Goal: Transaction & Acquisition: Obtain resource

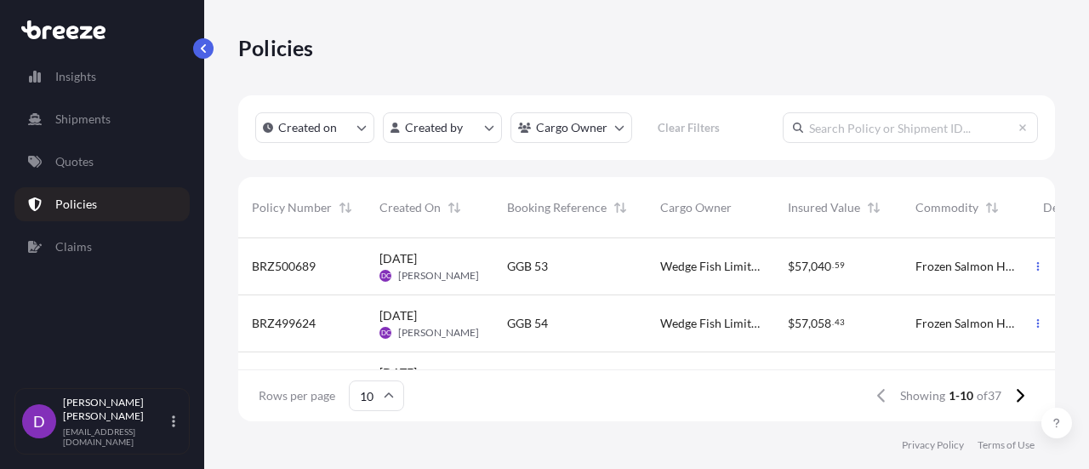
scroll to position [14, 14]
click at [931, 275] on div "Frozen Salmon Heads And Belly Flaps" at bounding box center [965, 266] width 100 height 17
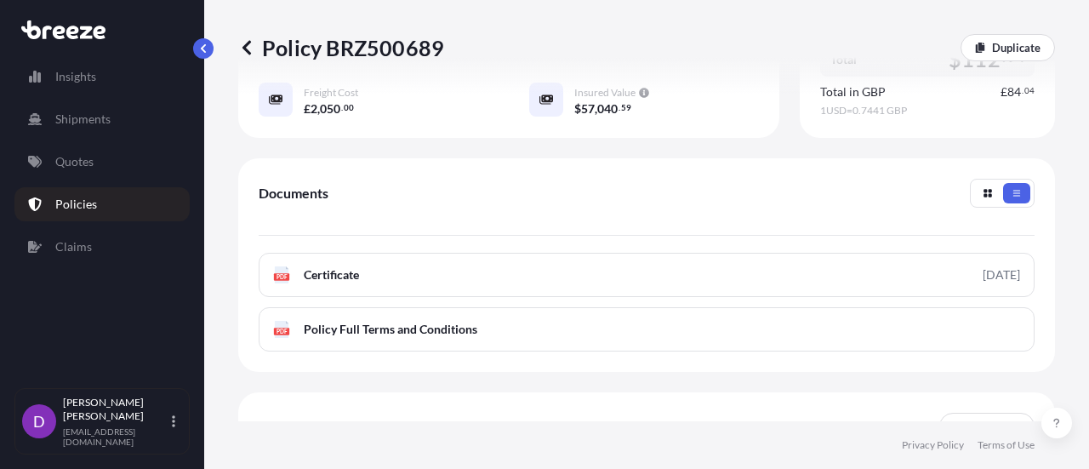
scroll to position [521, 0]
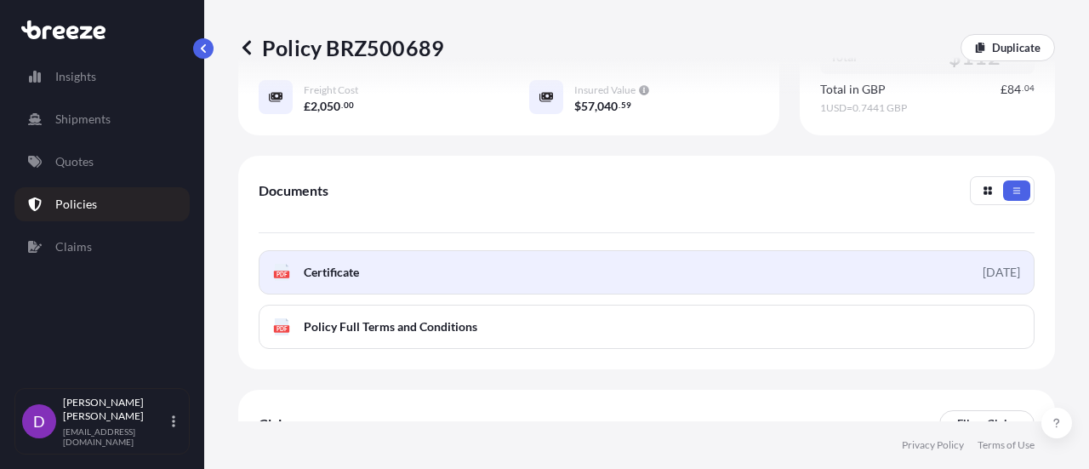
click at [760, 282] on link "PDF Certificate [DATE]" at bounding box center [647, 272] width 776 height 44
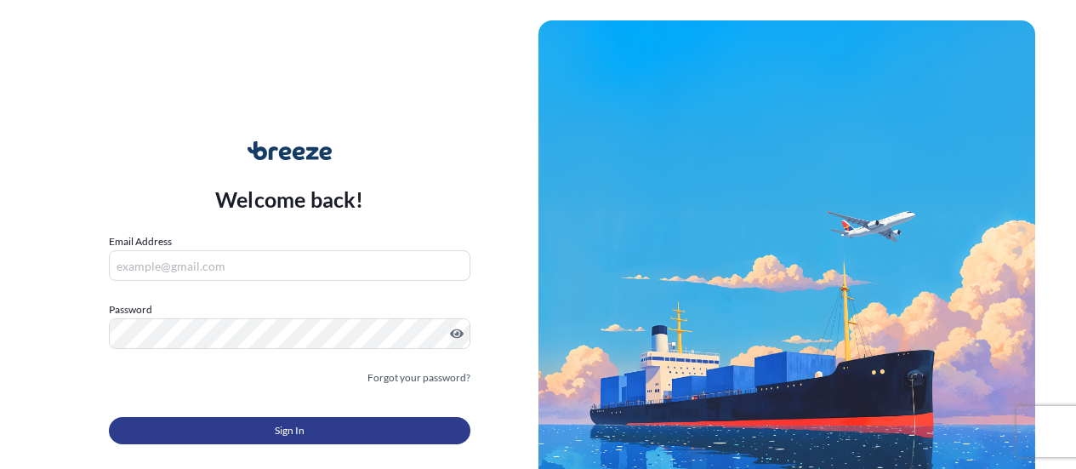
type input "[EMAIL_ADDRESS][DOMAIN_NAME]"
click at [322, 435] on button "Sign In" at bounding box center [289, 430] width 361 height 27
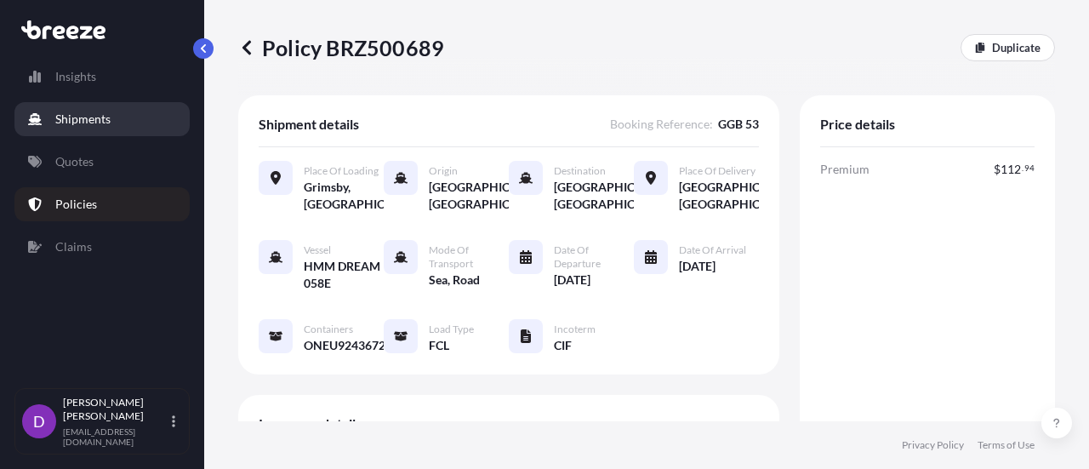
click at [78, 116] on p "Shipments" at bounding box center [82, 119] width 55 height 17
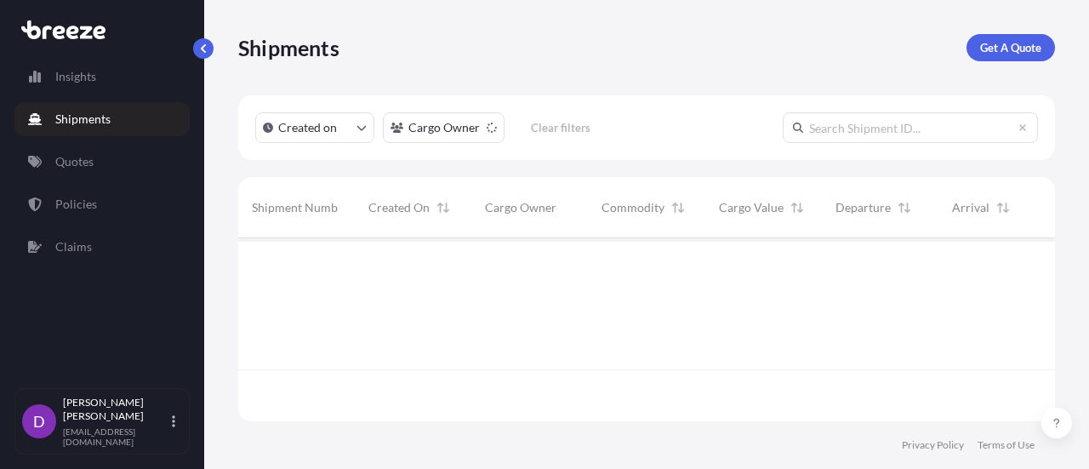
scroll to position [231, 804]
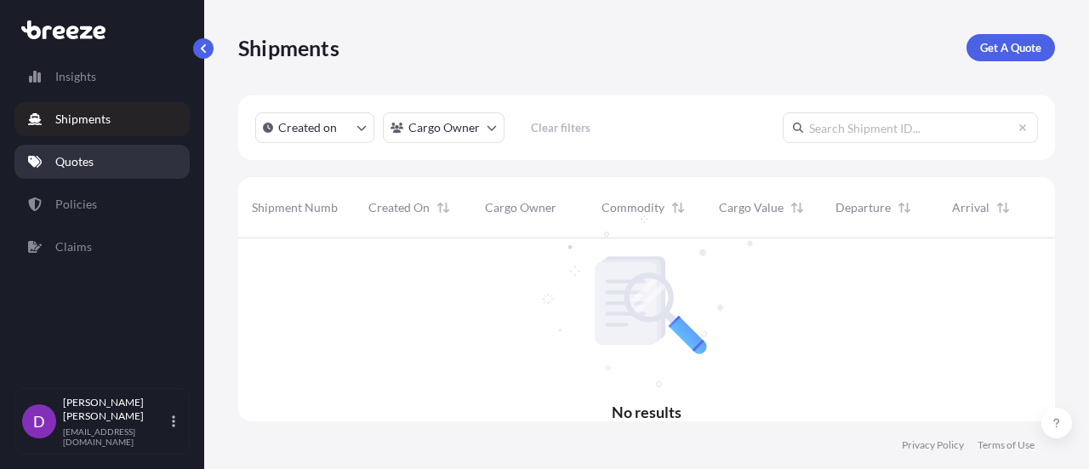
click at [87, 170] on link "Quotes" at bounding box center [101, 162] width 175 height 34
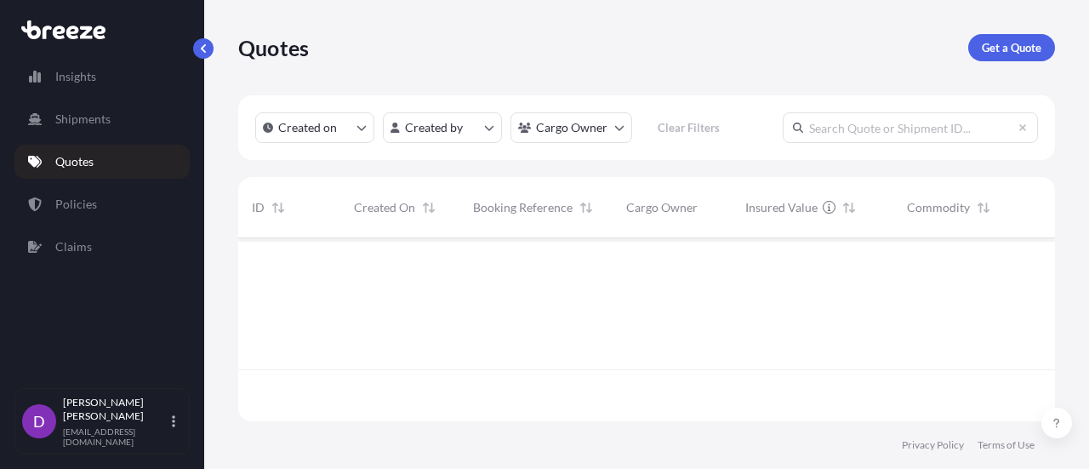
scroll to position [231, 804]
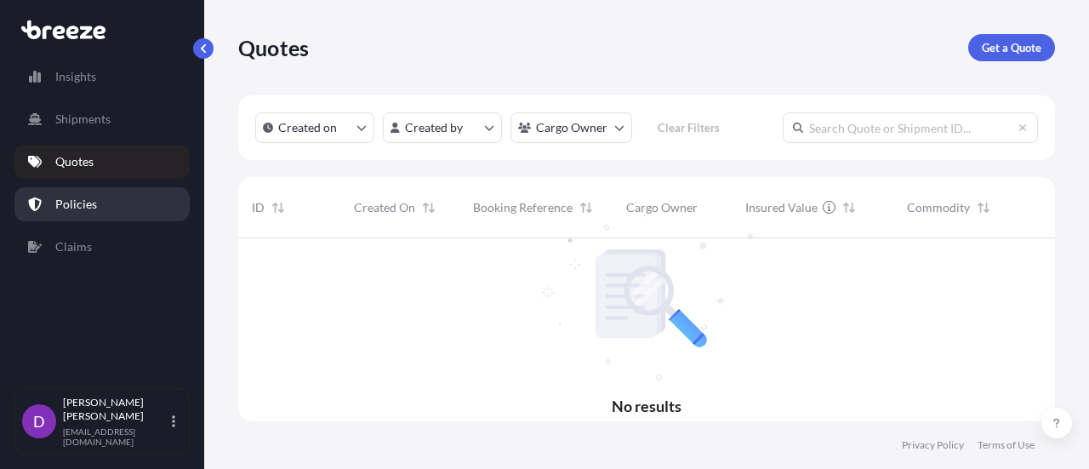
click at [88, 202] on p "Policies" at bounding box center [76, 204] width 42 height 17
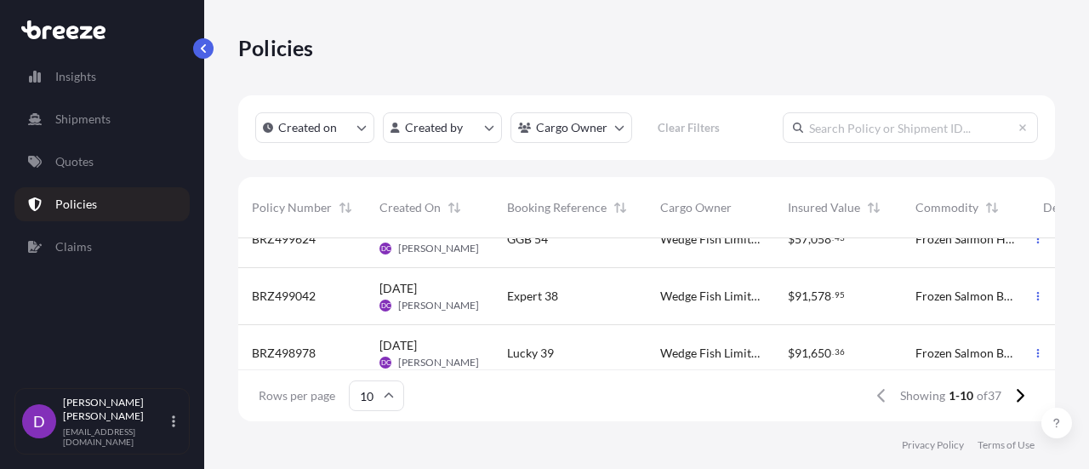
scroll to position [98, 0]
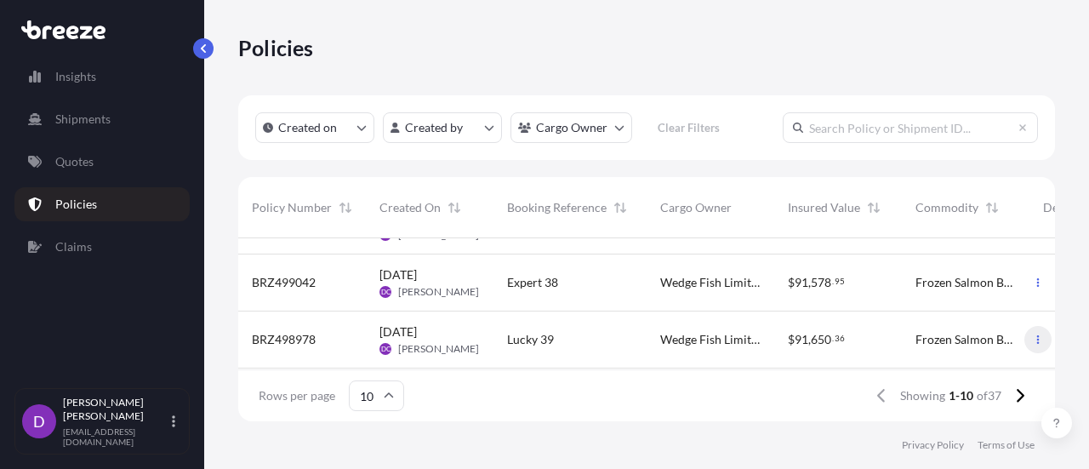
click at [1033, 337] on icon "button" at bounding box center [1038, 339] width 10 height 10
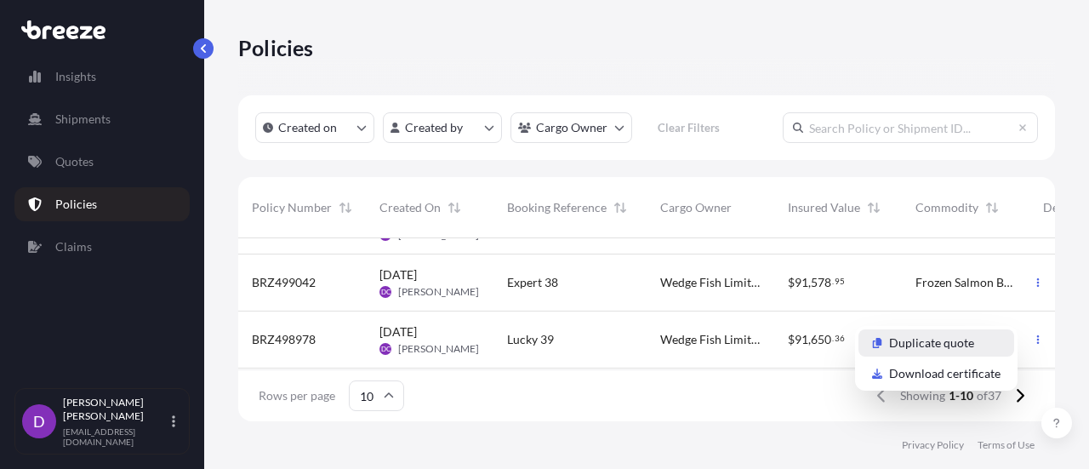
click at [955, 342] on p "Duplicate quote" at bounding box center [931, 342] width 85 height 17
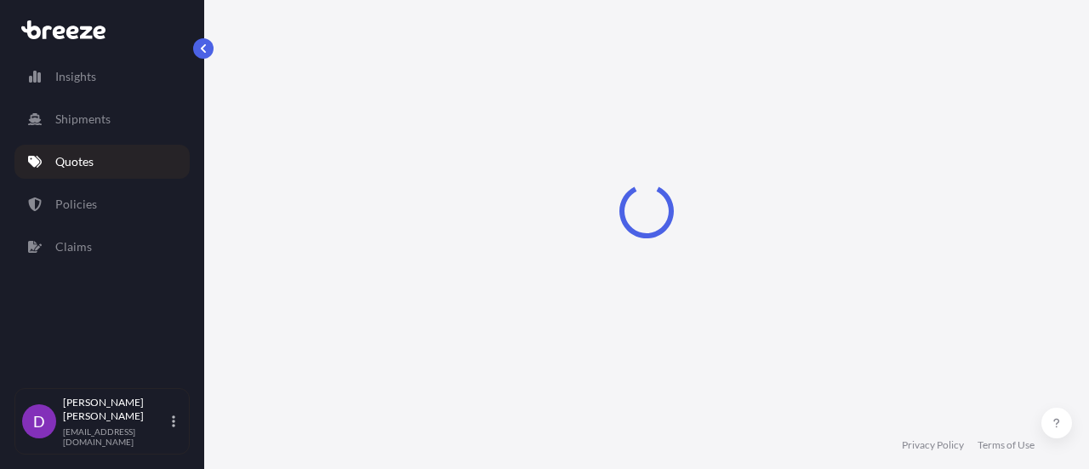
select select "Road"
select select "Sea"
select select "Road"
select select "2"
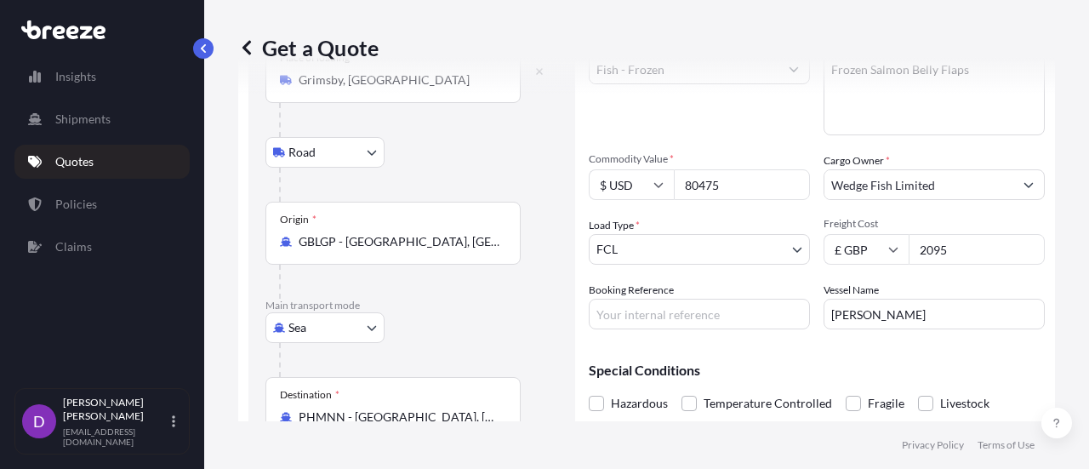
scroll to position [133, 0]
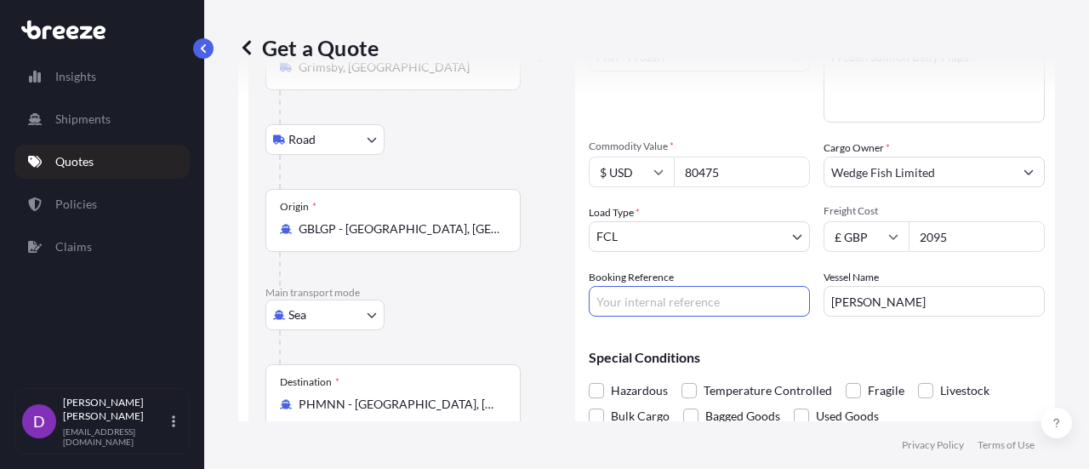
click at [683, 300] on input "Booking Reference" at bounding box center [699, 301] width 221 height 31
type input "Lucky 40"
click at [909, 299] on input "[PERSON_NAME]" at bounding box center [933, 301] width 221 height 31
type input "M"
paste input "HMM OSLO 017E"
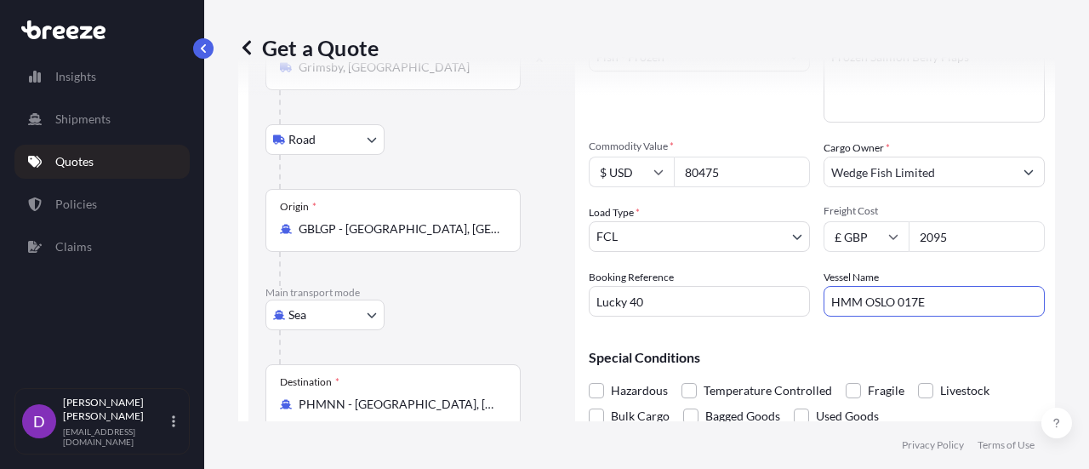
type input "HMM OSLO 017E"
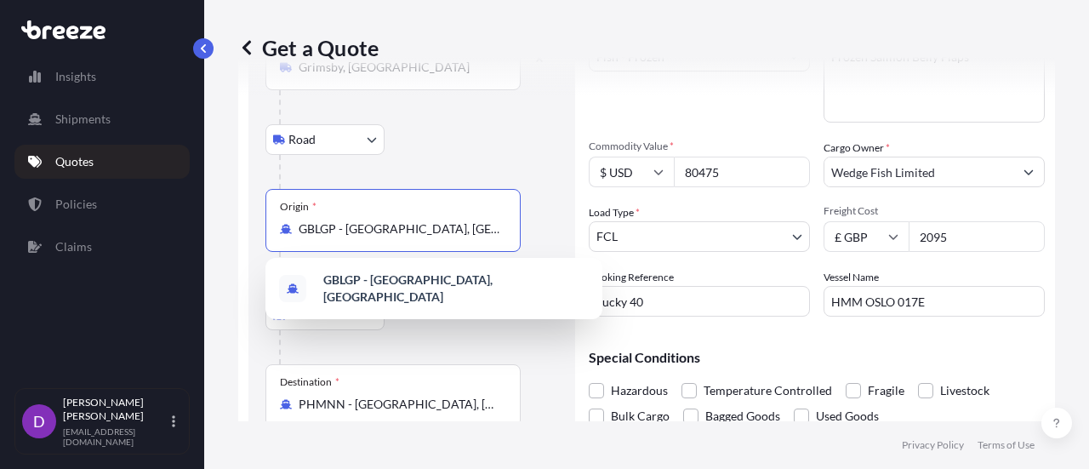
click at [425, 227] on input "GBLGP - [GEOGRAPHIC_DATA], [GEOGRAPHIC_DATA]" at bounding box center [399, 228] width 201 height 17
click at [425, 227] on input "y Port, United King" at bounding box center [399, 228] width 201 height 17
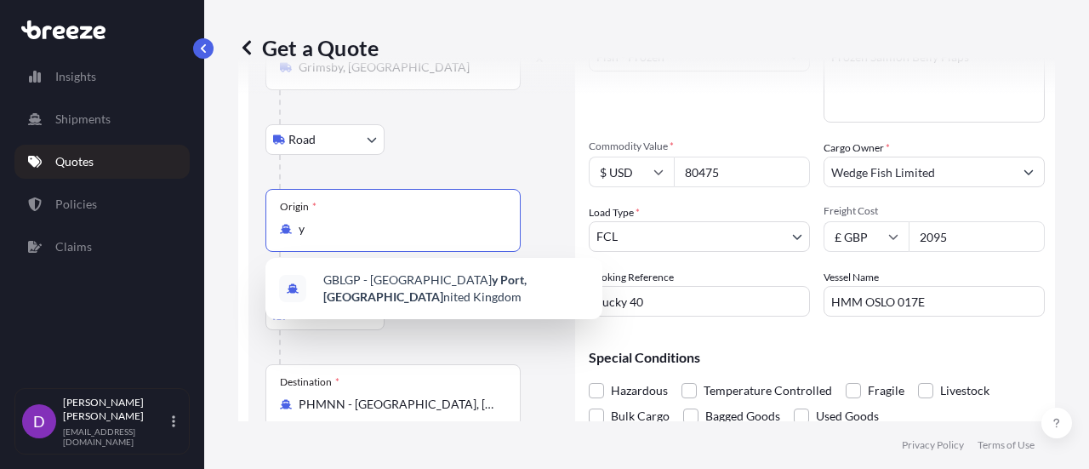
type input "y"
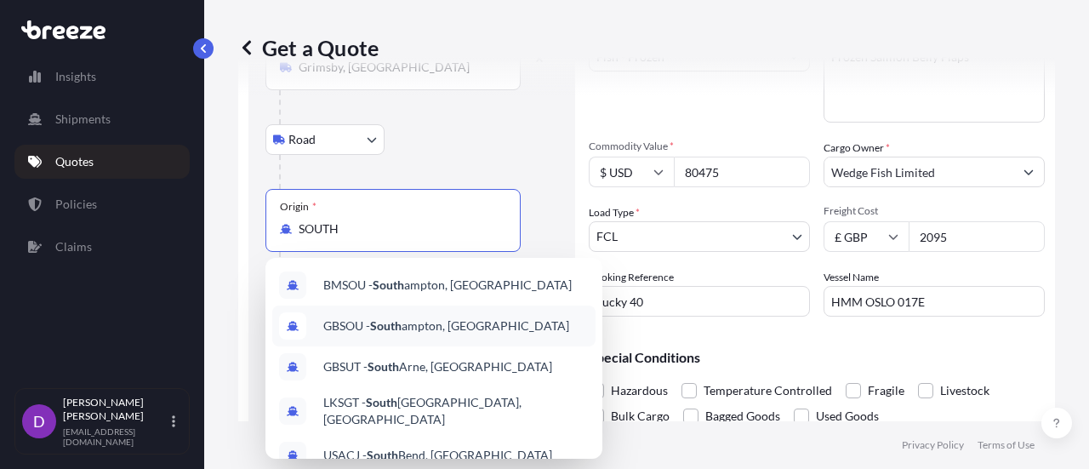
click at [426, 328] on span "GBSOU - [GEOGRAPHIC_DATA], [GEOGRAPHIC_DATA]" at bounding box center [446, 325] width 246 height 17
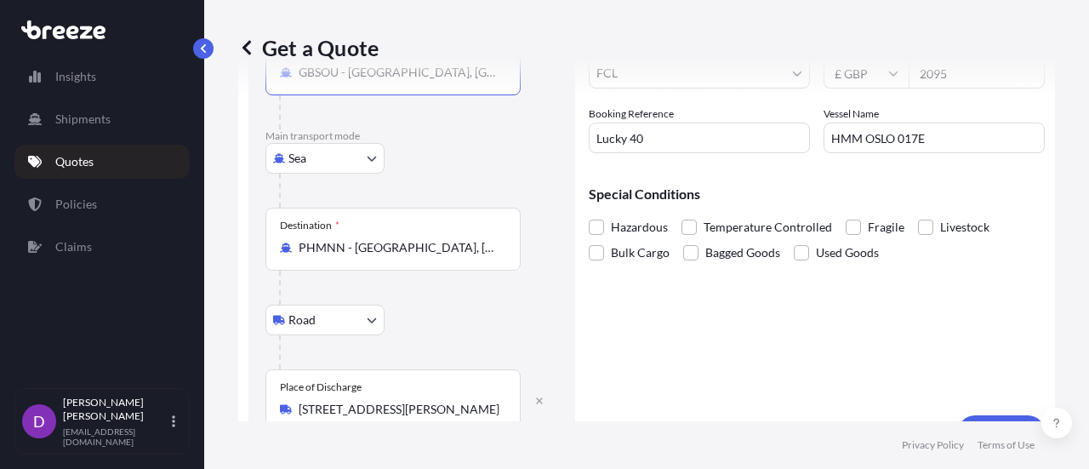
scroll to position [334, 0]
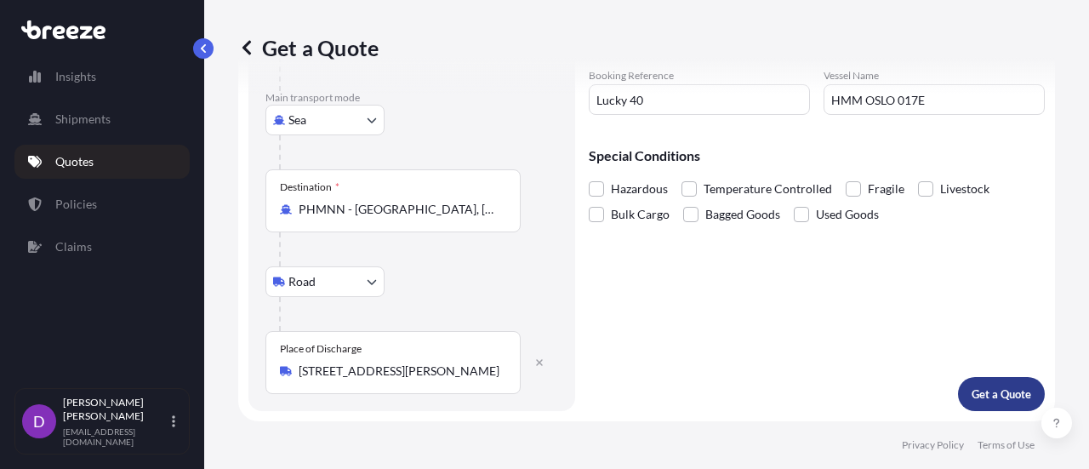
type input "GBSOU - [GEOGRAPHIC_DATA], [GEOGRAPHIC_DATA]"
click at [989, 396] on p "Get a Quote" at bounding box center [1001, 393] width 60 height 17
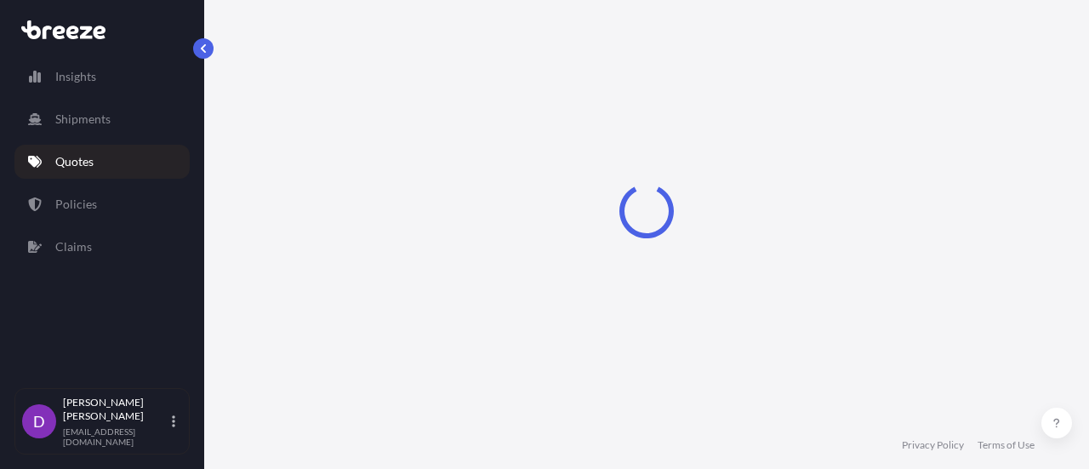
select select "Road"
select select "Sea"
select select "Road"
select select "2"
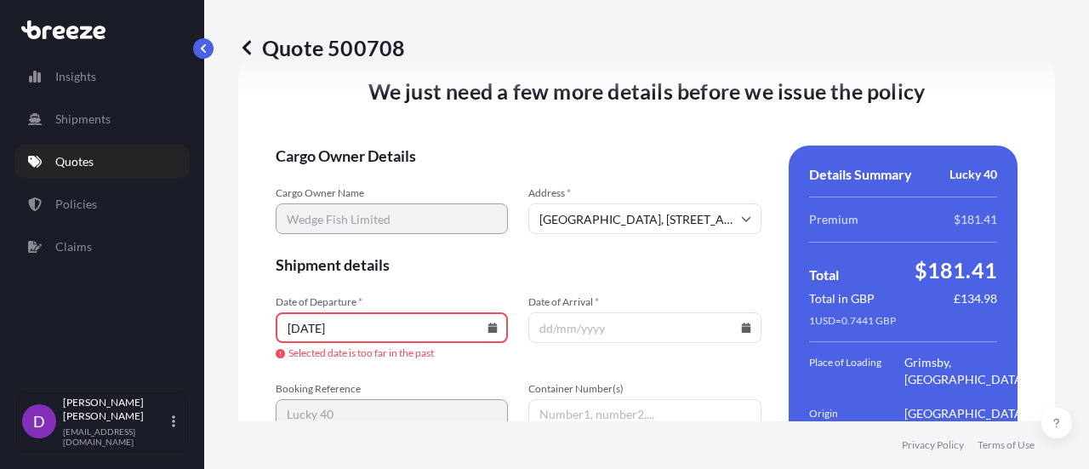
scroll to position [2493, 0]
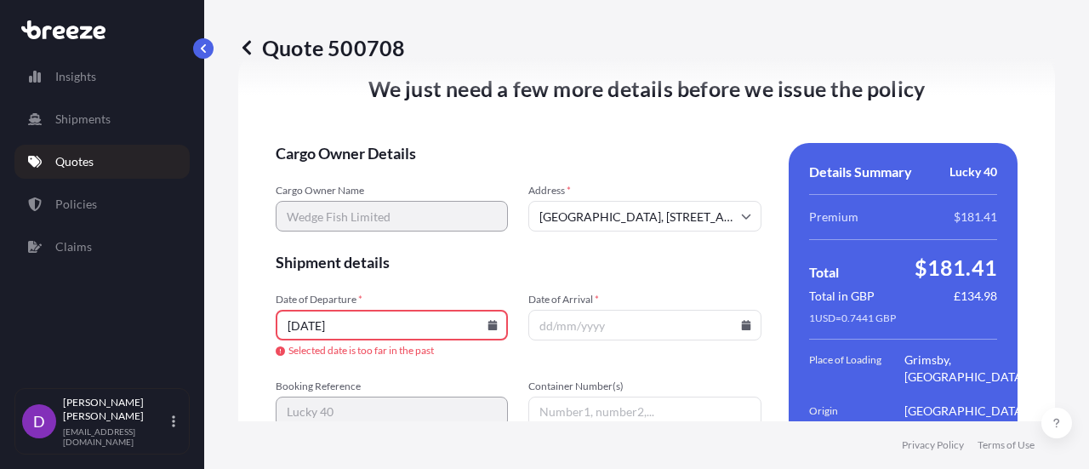
click at [299, 340] on input "[DATE]" at bounding box center [392, 325] width 232 height 31
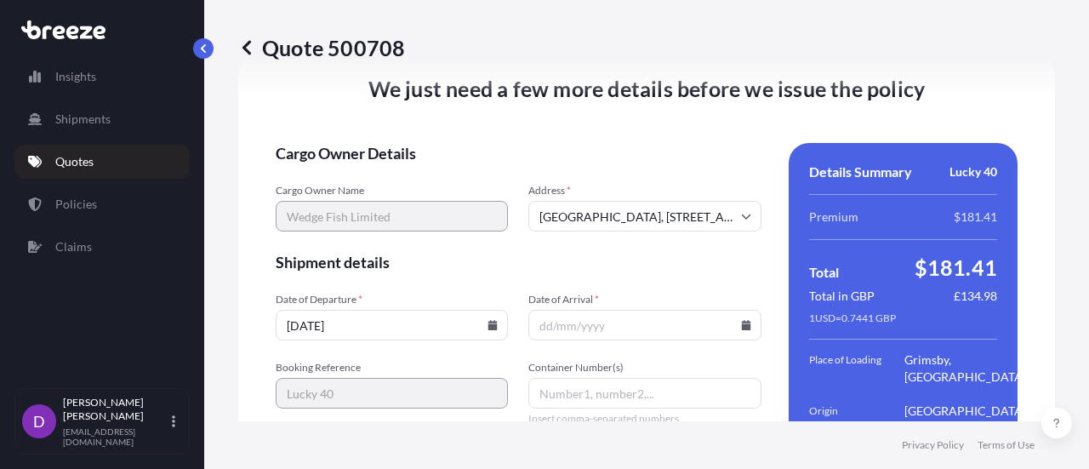
type input "[DATE]"
click at [498, 272] on span "Shipment details" at bounding box center [519, 262] width 486 height 20
click at [536, 338] on input "Date of Arrival *" at bounding box center [644, 325] width 232 height 31
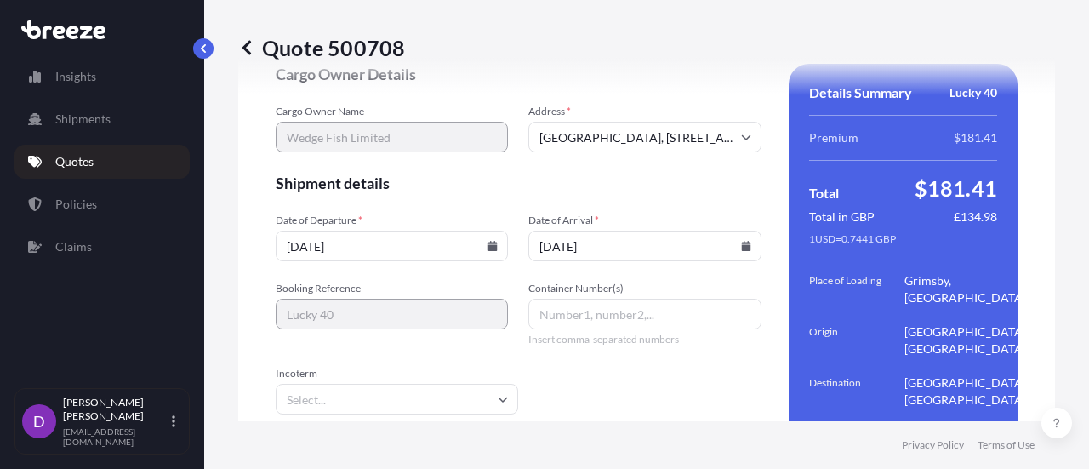
scroll to position [2575, 0]
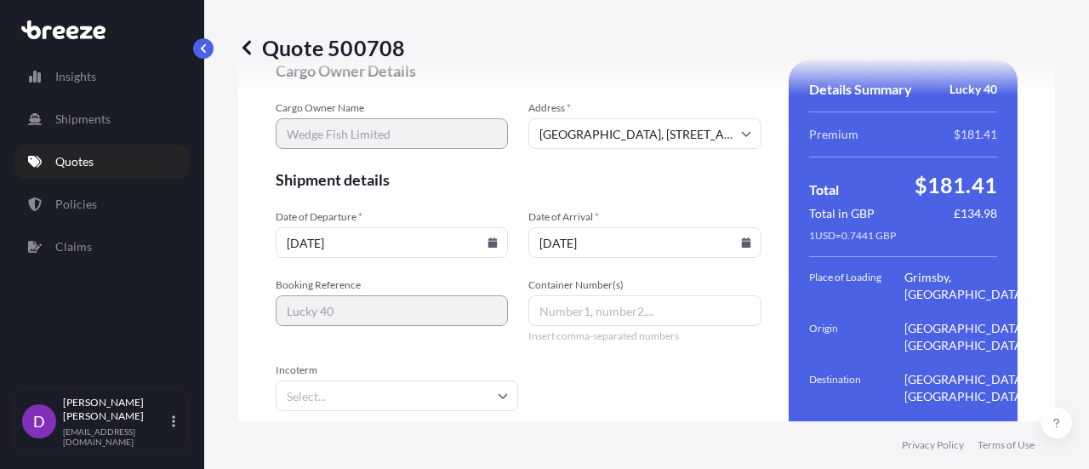
type input "[DATE]"
click at [548, 322] on input "Container Number(s)" at bounding box center [644, 310] width 232 height 31
paste input "ONEYLIVF29679500"
type input "O"
paste input "FSCU5902115"
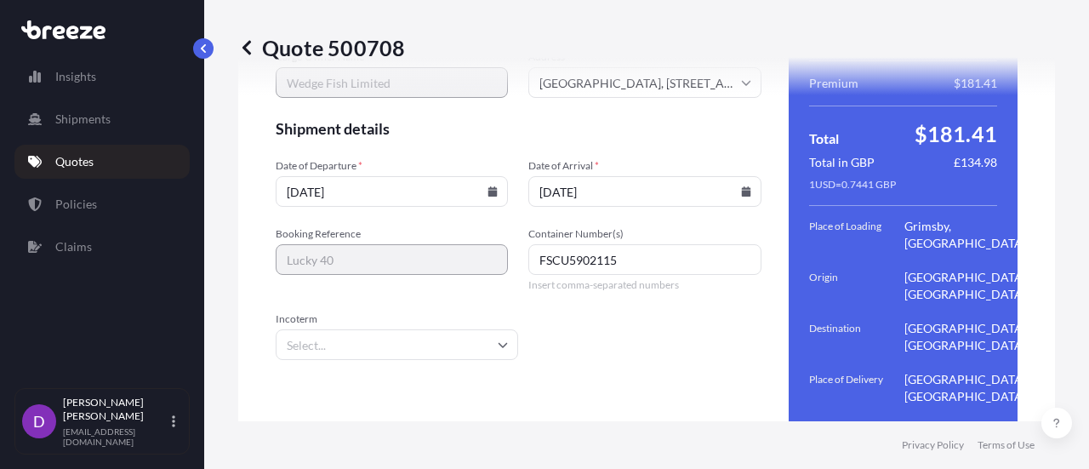
scroll to position [2644, 0]
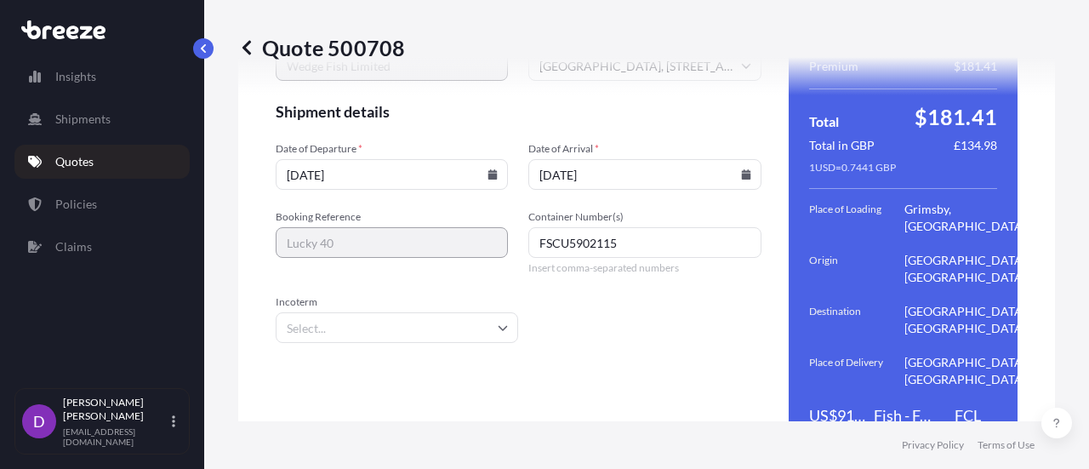
click at [498, 331] on icon at bounding box center [502, 328] width 9 height 5
type input "FSCU5902115"
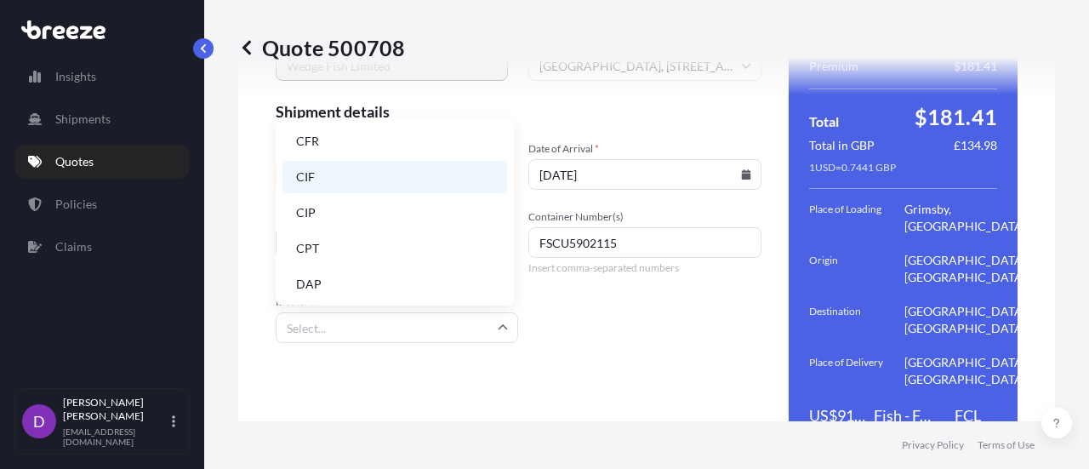
click at [312, 178] on li "CIF" at bounding box center [394, 177] width 225 height 32
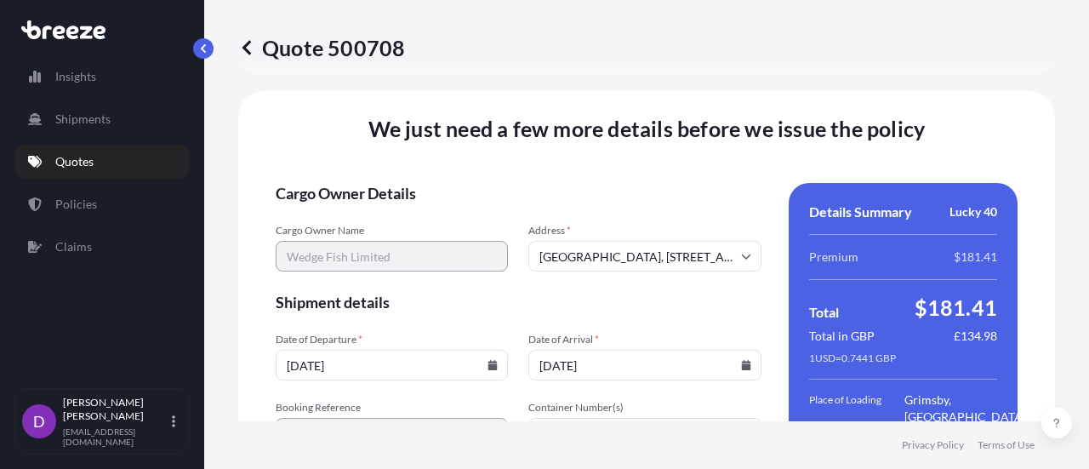
scroll to position [2740, 0]
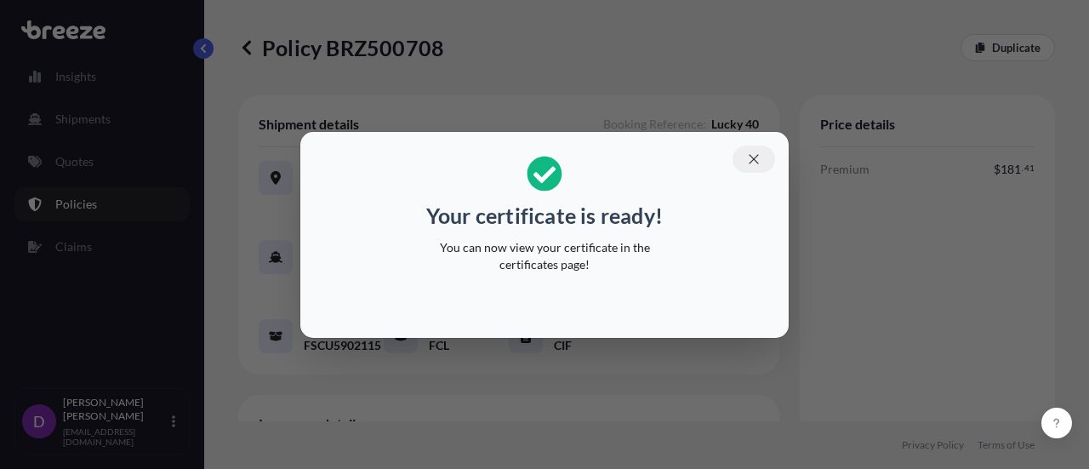
click at [754, 157] on icon "button" at bounding box center [753, 158] width 15 height 15
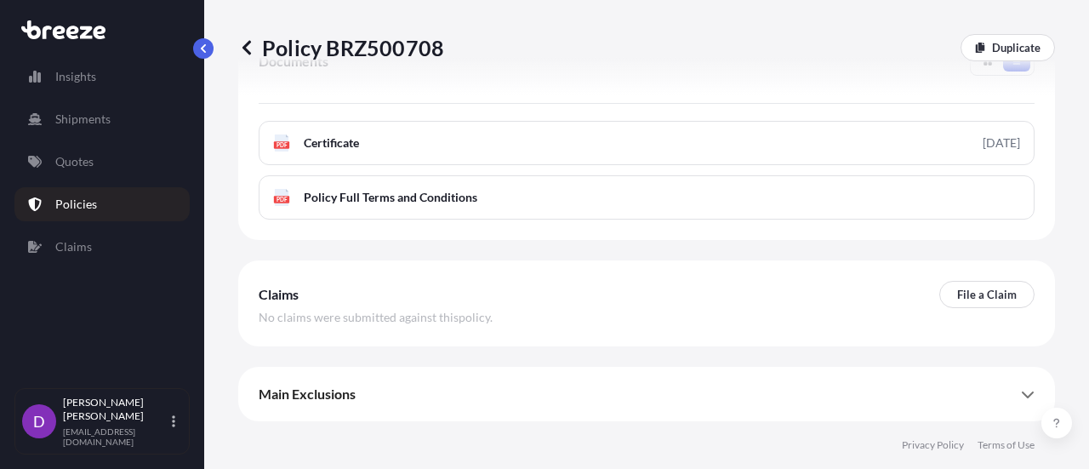
scroll to position [463, 0]
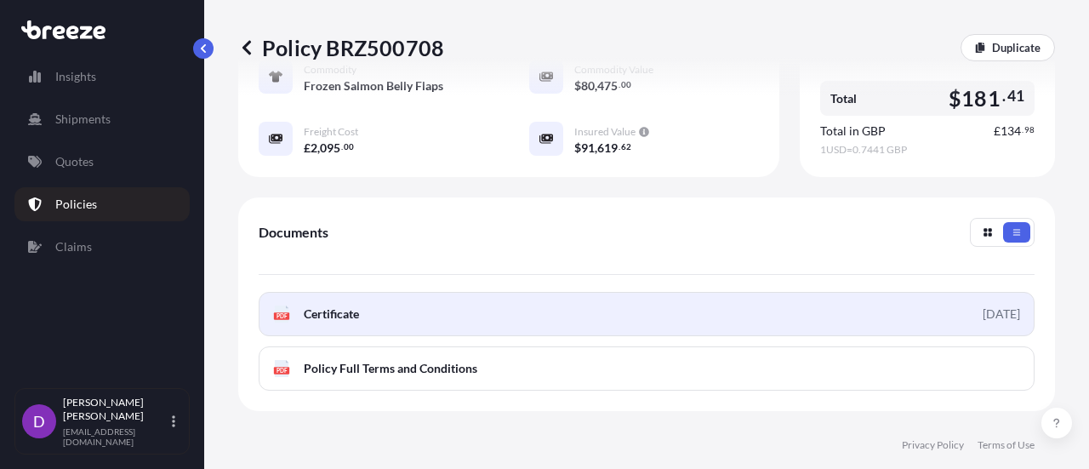
click at [538, 316] on link "PDF Certificate [DATE]" at bounding box center [647, 314] width 776 height 44
